Goal: Obtain resource: Download file/media

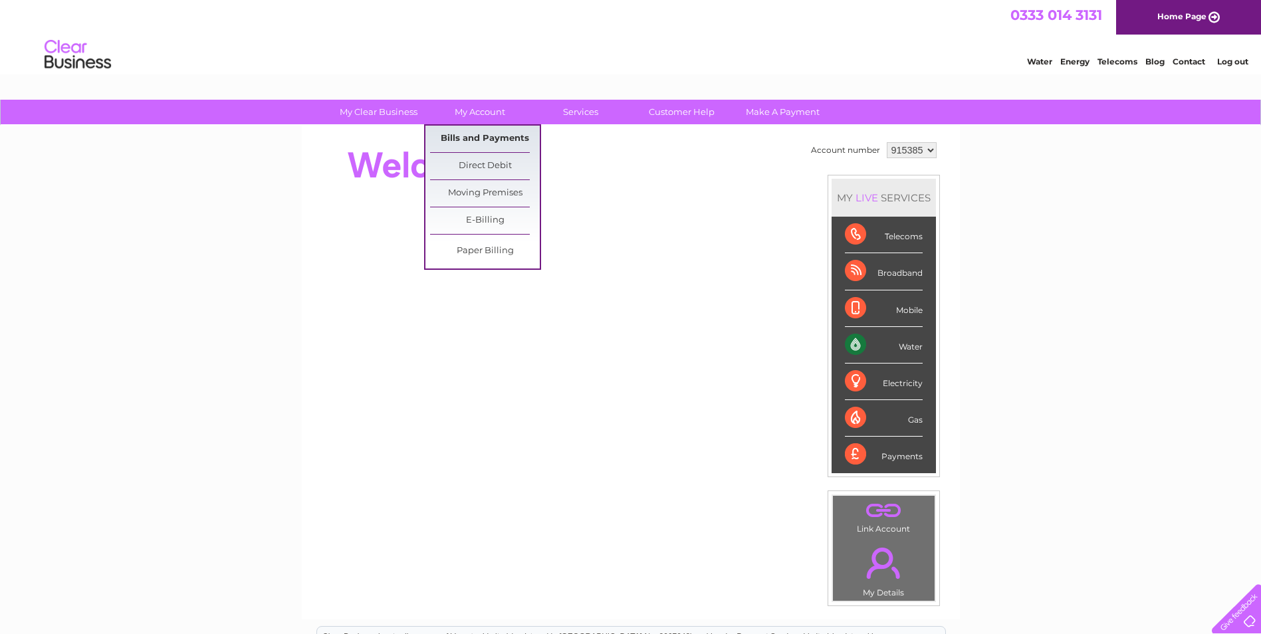
click at [471, 136] on link "Bills and Payments" at bounding box center [485, 139] width 110 height 27
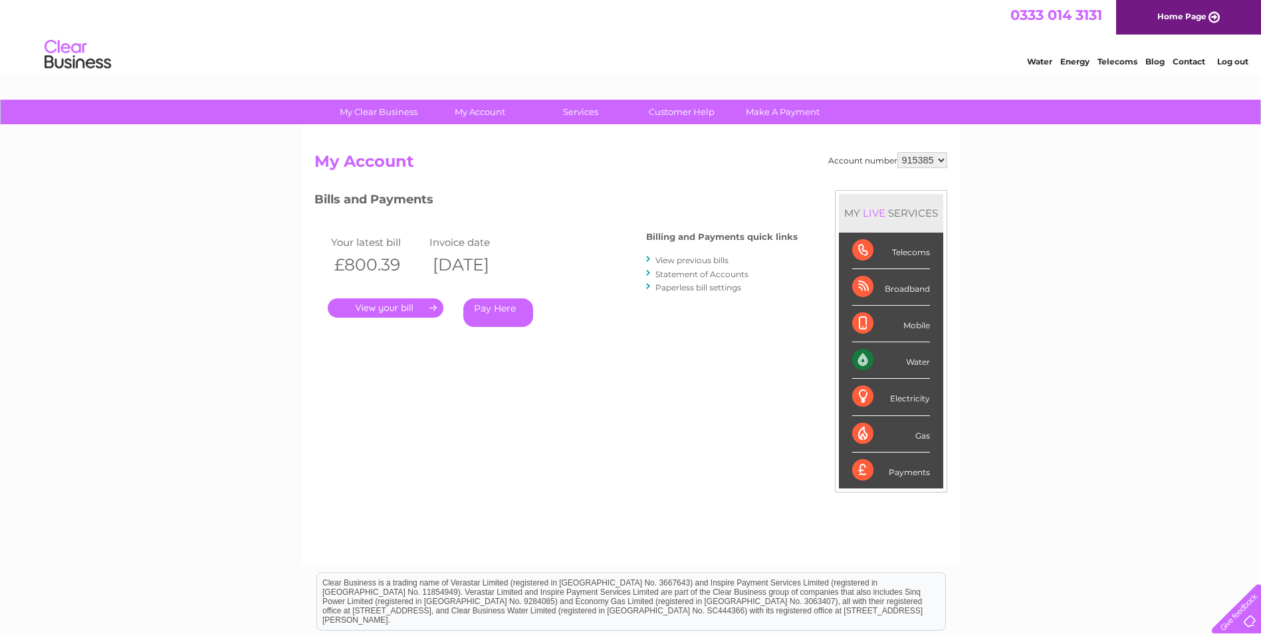
click at [405, 309] on link "." at bounding box center [386, 307] width 116 height 19
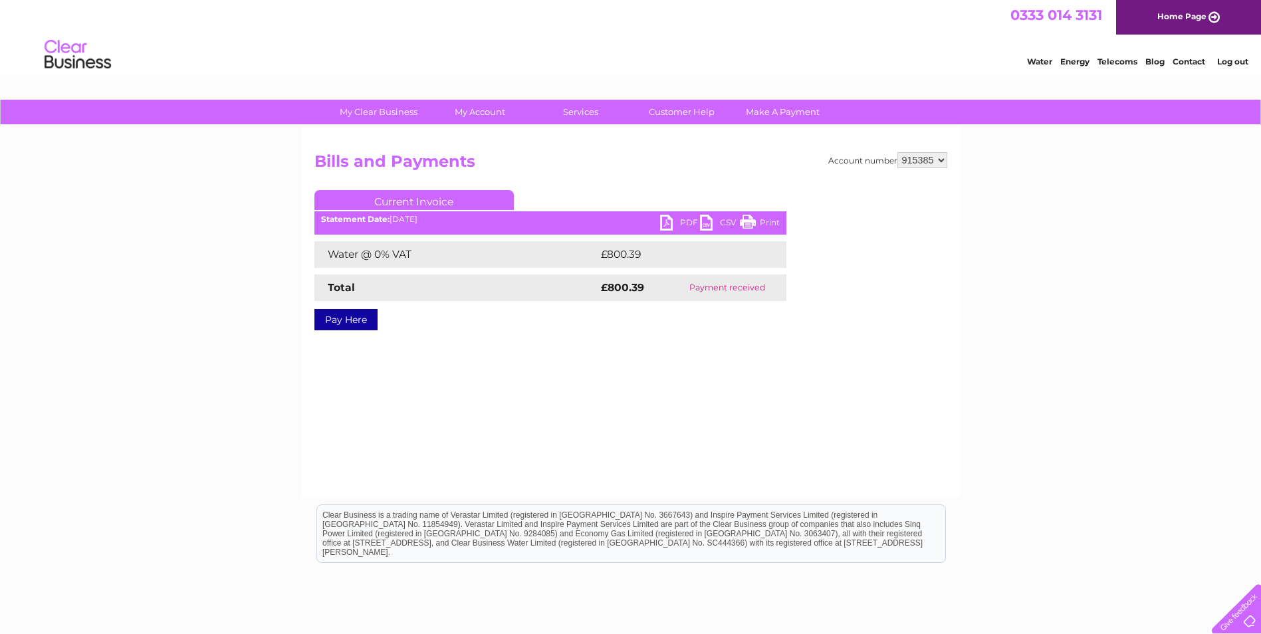
click at [666, 226] on link "PDF" at bounding box center [680, 224] width 40 height 19
click at [938, 160] on select "915385 915386 915387" at bounding box center [922, 160] width 50 height 16
select select "915386"
click at [897, 152] on select "915385 915386 915387" at bounding box center [922, 160] width 50 height 16
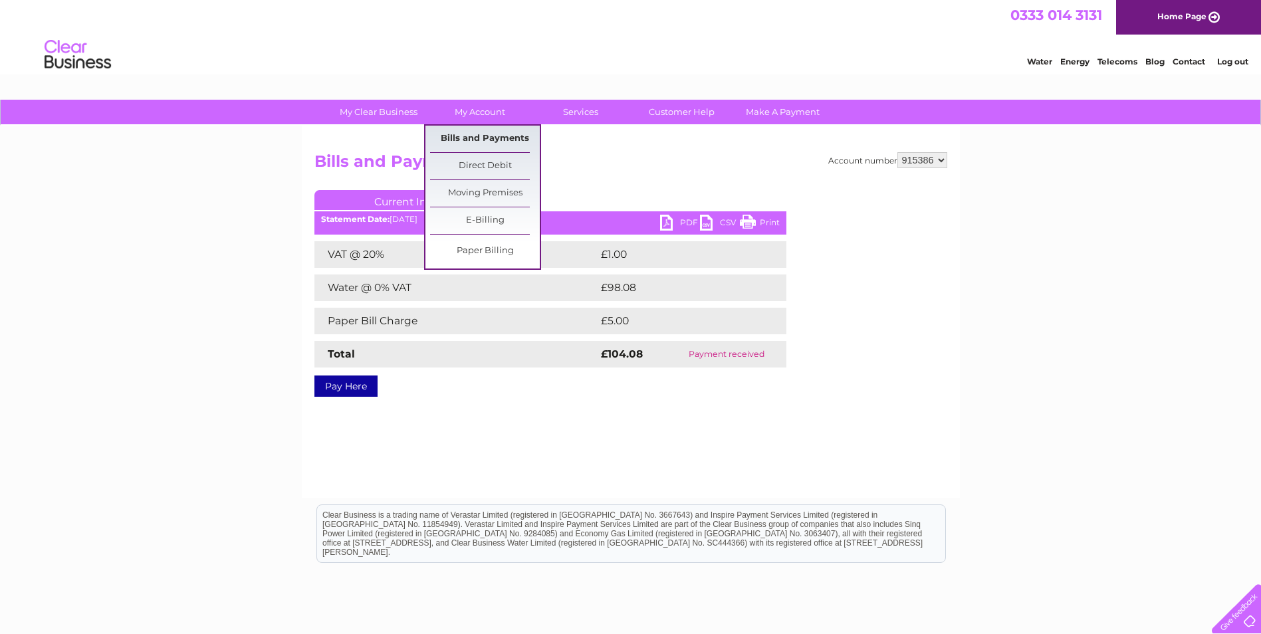
click at [469, 134] on link "Bills and Payments" at bounding box center [485, 139] width 110 height 27
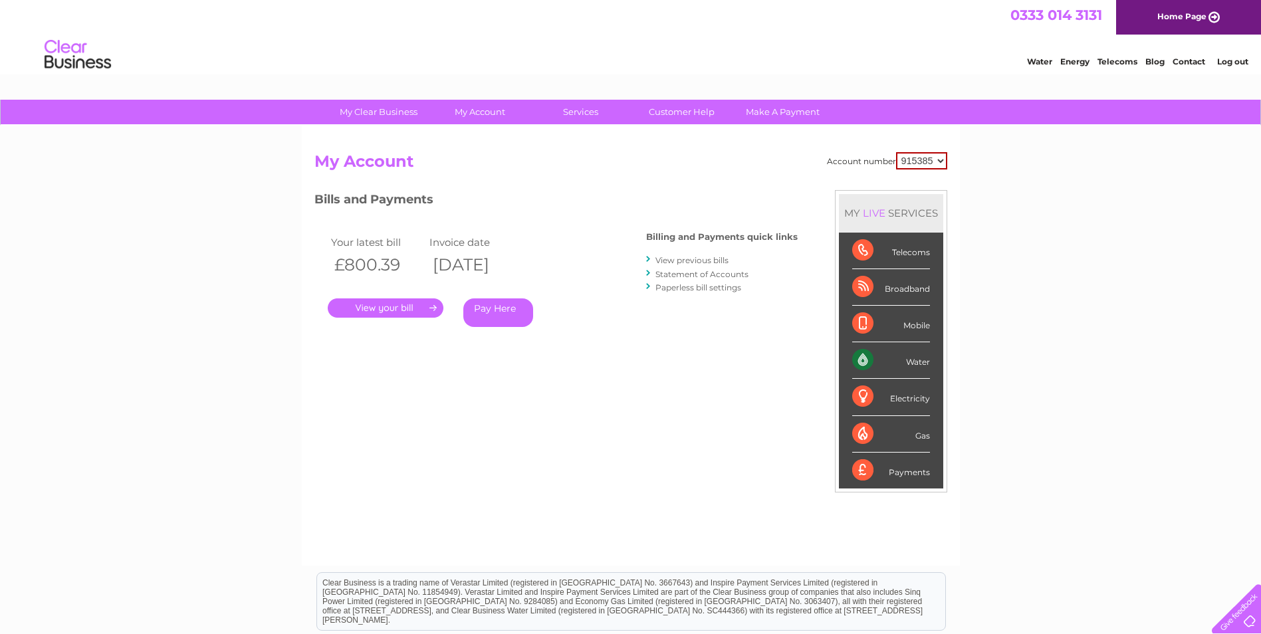
click at [941, 161] on select "915385 915386 915387" at bounding box center [921, 160] width 51 height 17
select select "915387"
click at [896, 152] on select "915385 915386 915387" at bounding box center [921, 160] width 51 height 17
click at [420, 307] on link "." at bounding box center [386, 307] width 116 height 19
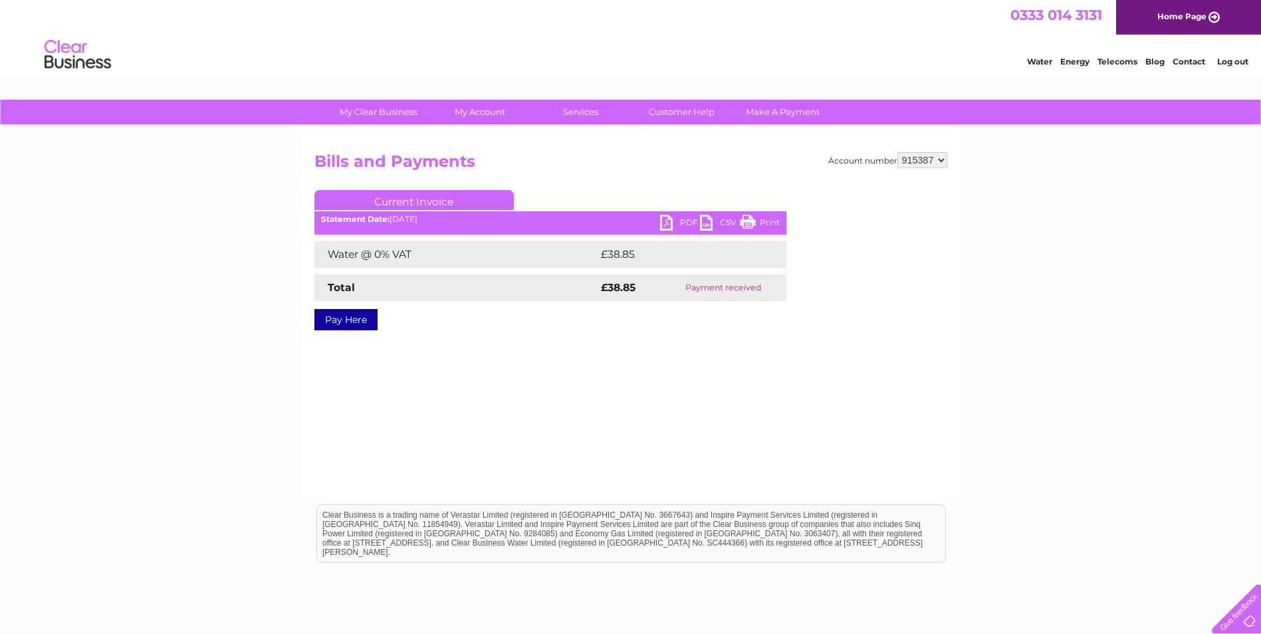
click at [665, 225] on link "PDF" at bounding box center [680, 224] width 40 height 19
